Goal: Find specific page/section: Find specific page/section

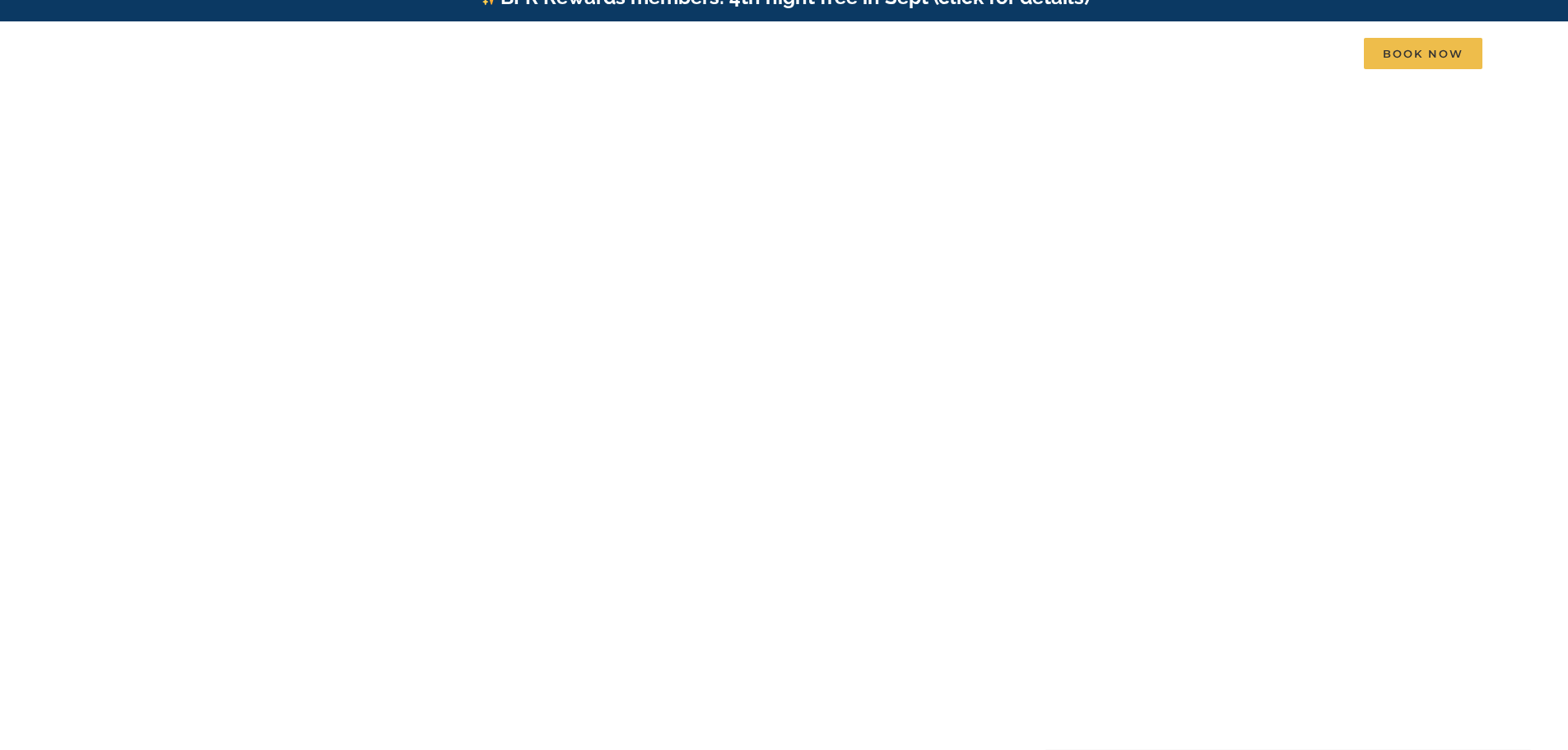
scroll to position [27, 0]
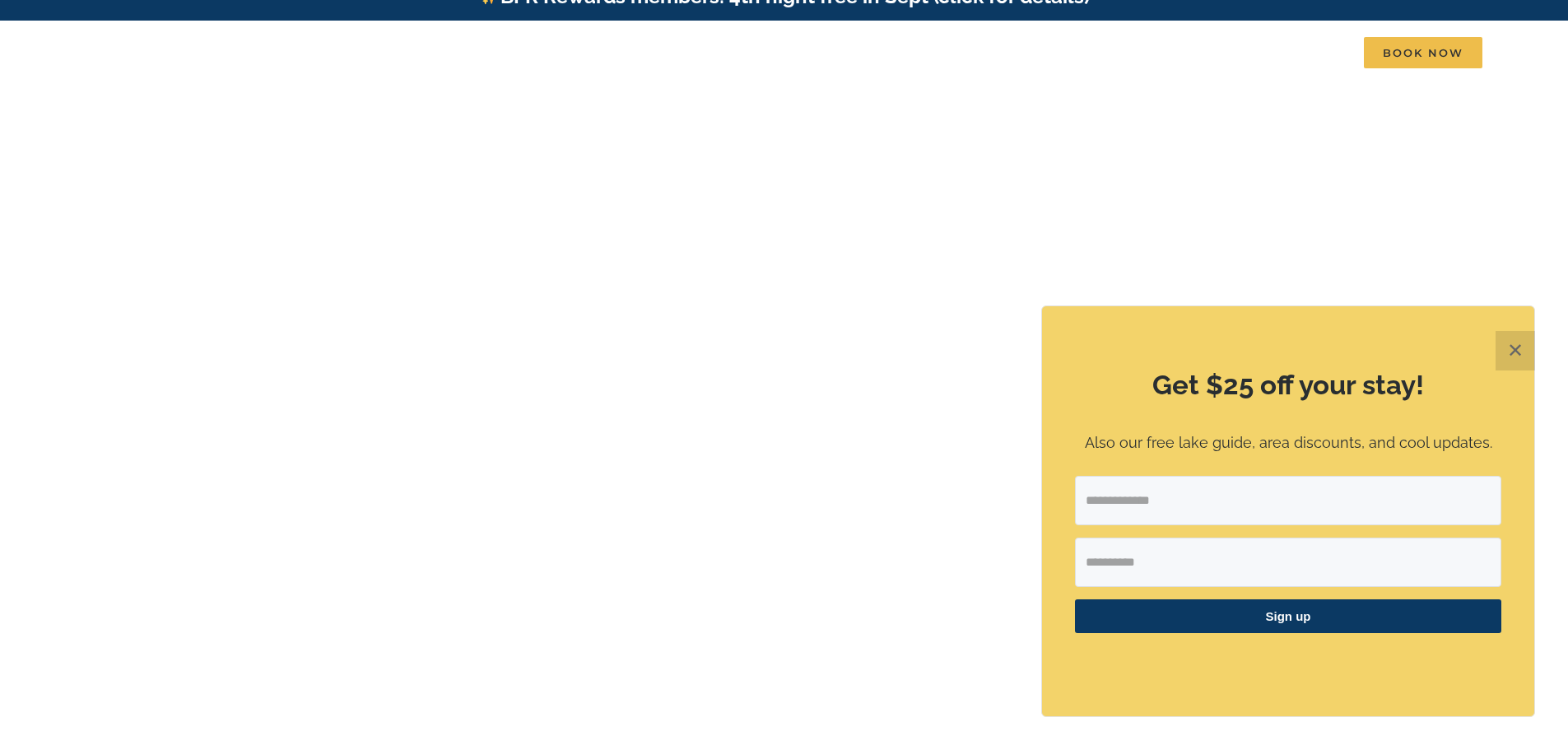
click at [1521, 337] on button "✕" at bounding box center [1515, 351] width 40 height 40
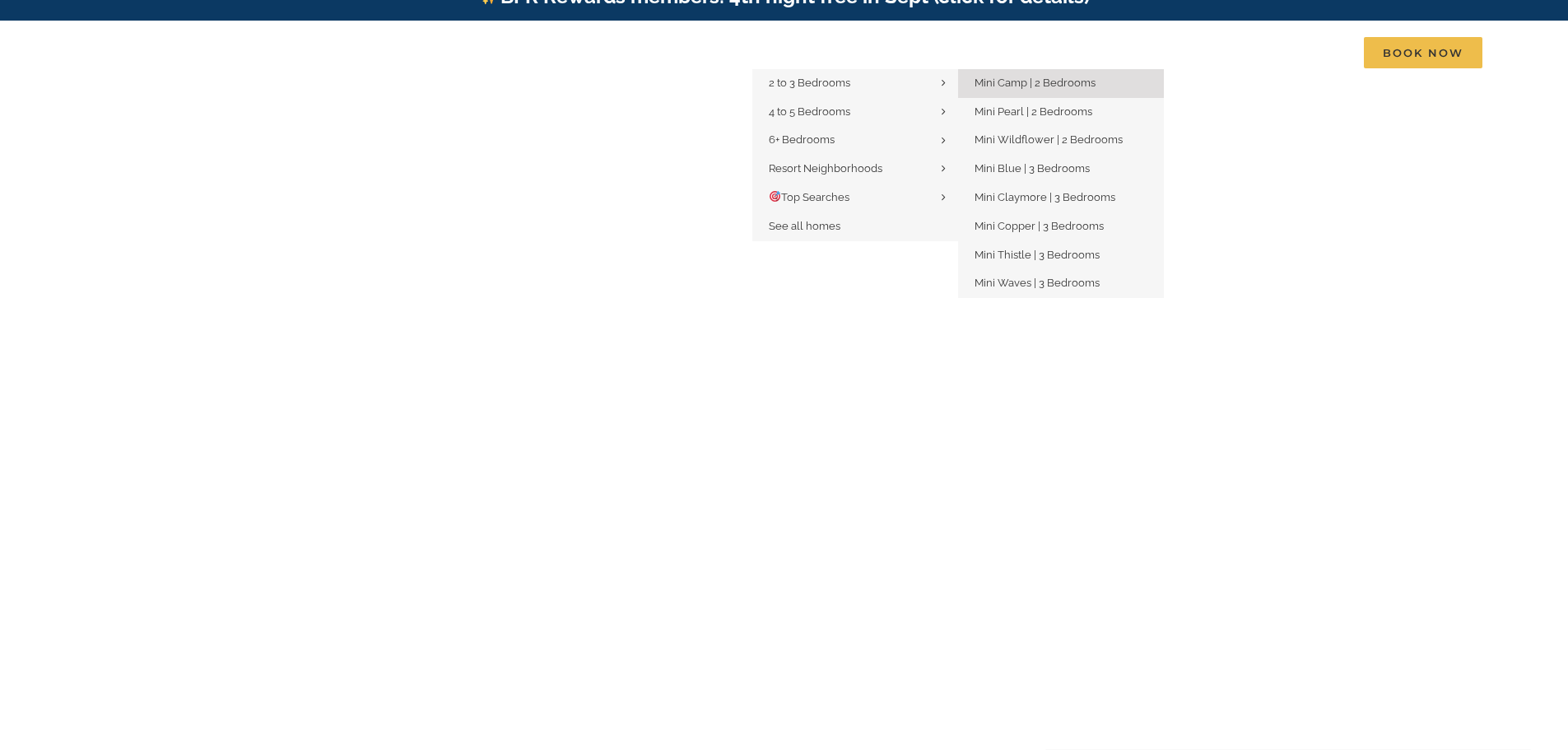
click at [999, 77] on span "Mini Camp | 2 Bedrooms" at bounding box center [1035, 82] width 121 height 12
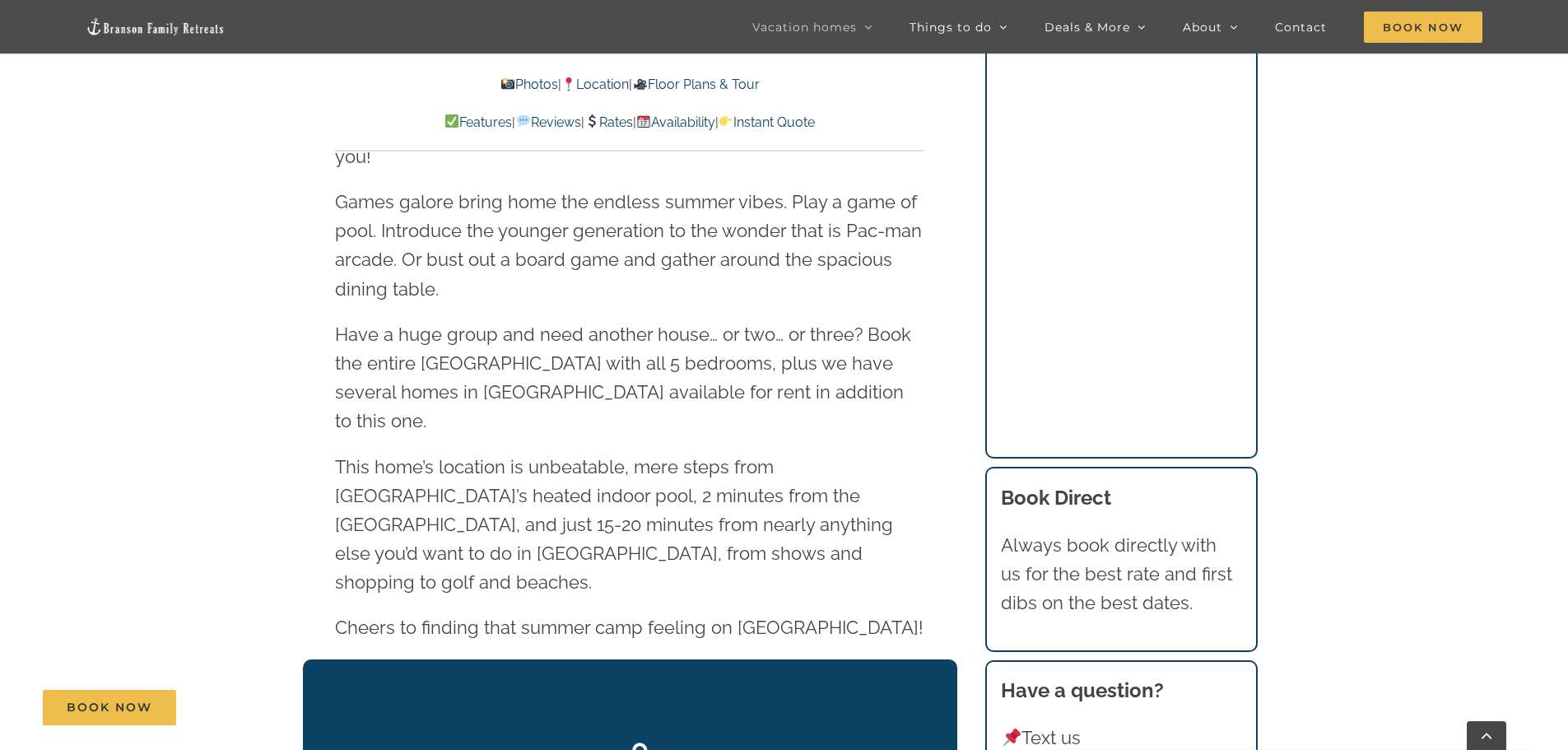
scroll to position [2829, 0]
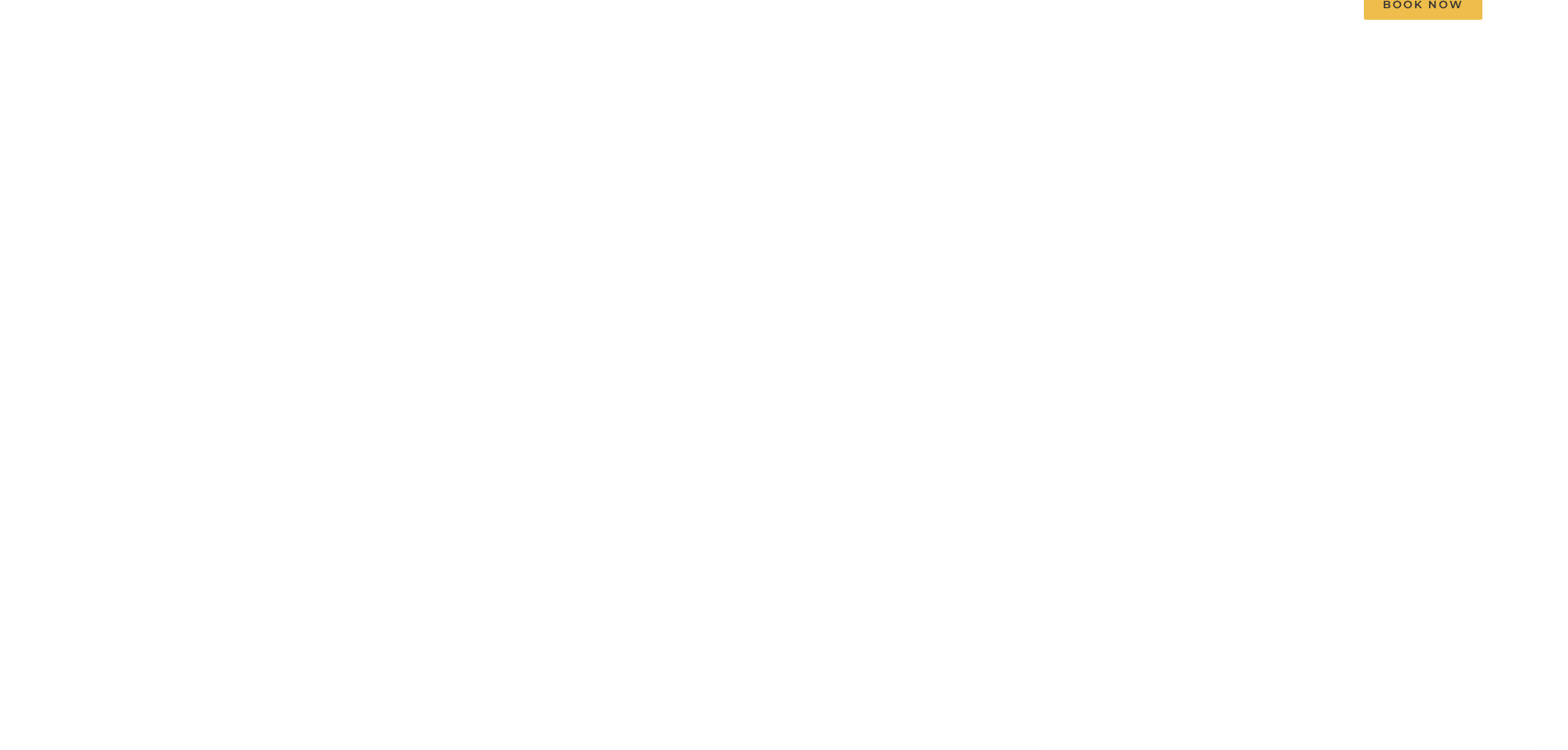
scroll to position [27, 0]
